Goal: Information Seeking & Learning: Learn about a topic

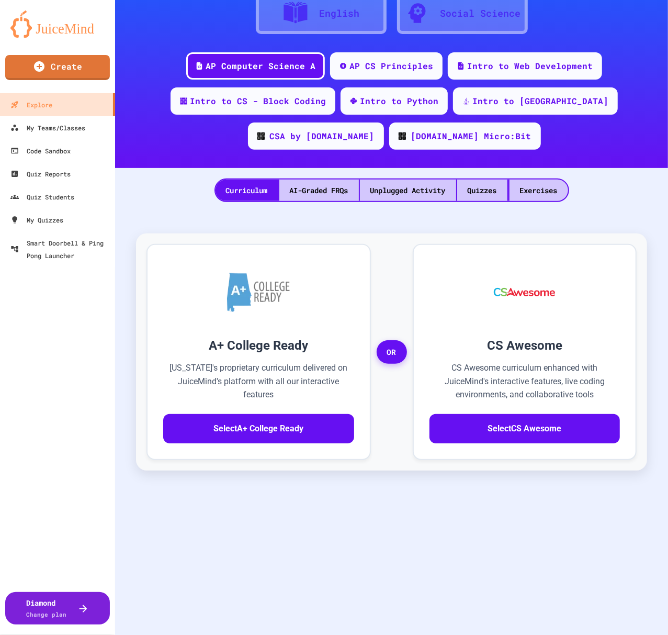
scroll to position [105, 0]
click at [51, 126] on div "My Teams/Classes" at bounding box center [47, 127] width 77 height 13
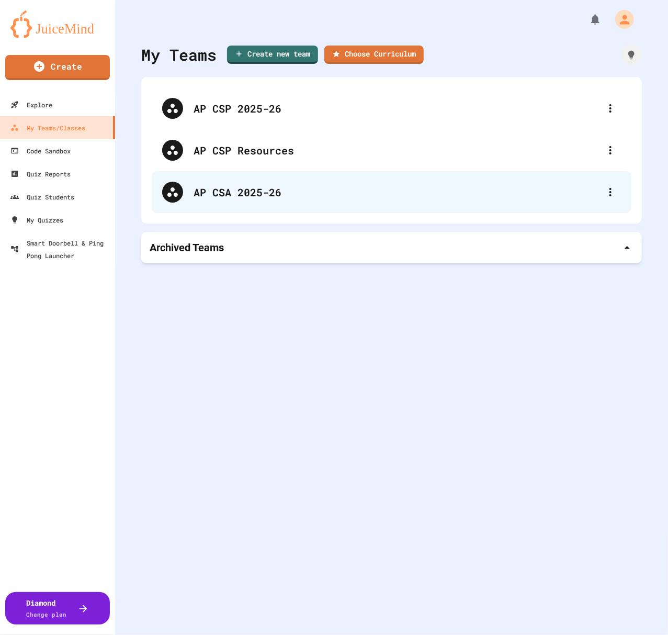
click at [224, 192] on div "AP CSA 2025-26" at bounding box center [397, 192] width 407 height 16
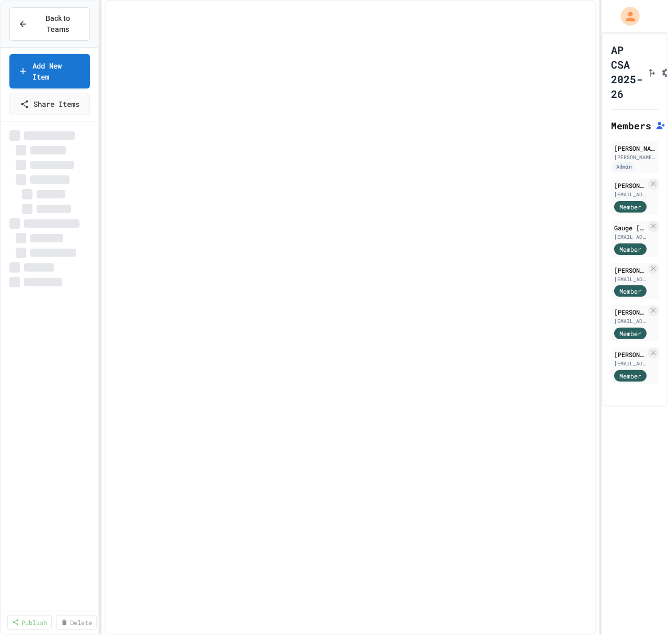
select select "***"
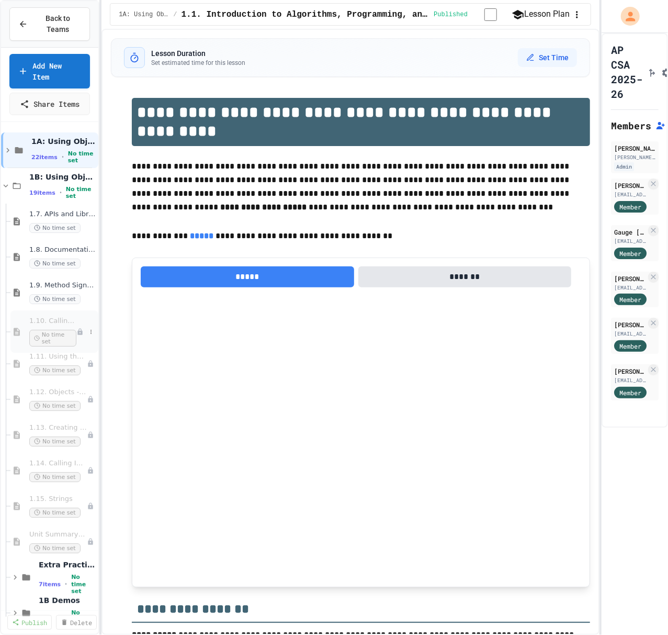
click at [53, 317] on span "1.10. Calling Class Methods" at bounding box center [52, 321] width 47 height 9
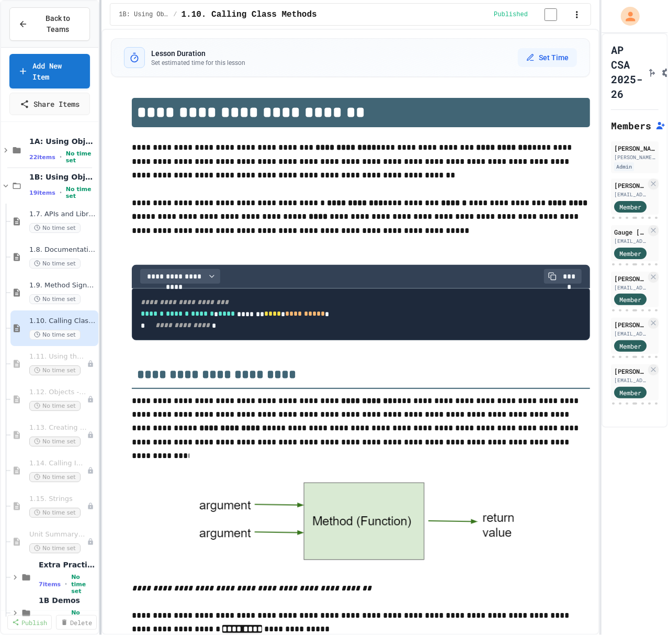
scroll to position [830, 0]
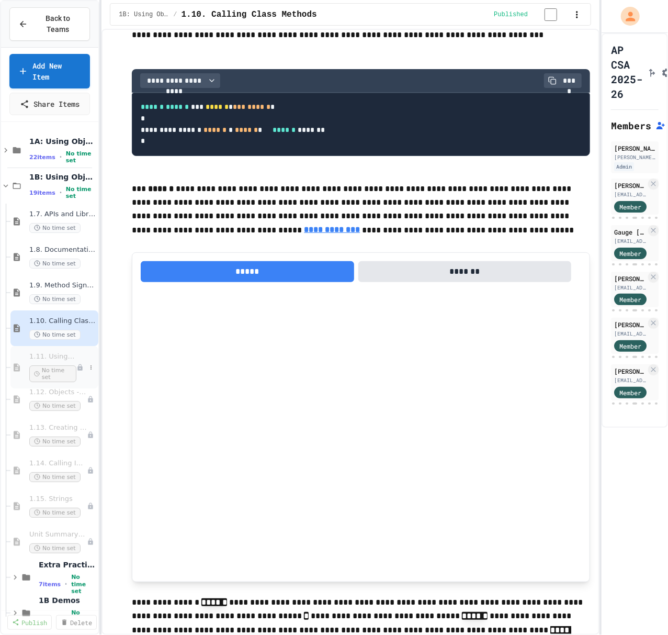
click at [40, 352] on span "1.11. Using the Math Class" at bounding box center [52, 356] width 47 height 9
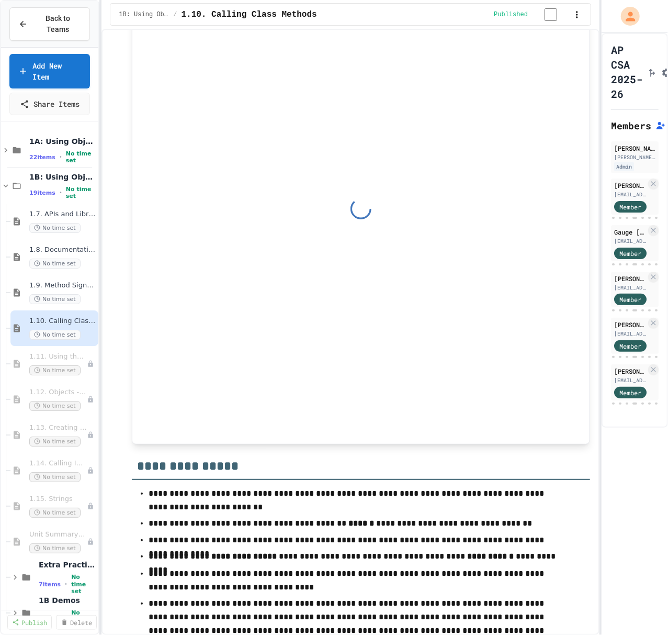
scroll to position [5868, 0]
